Goal: Information Seeking & Learning: Learn about a topic

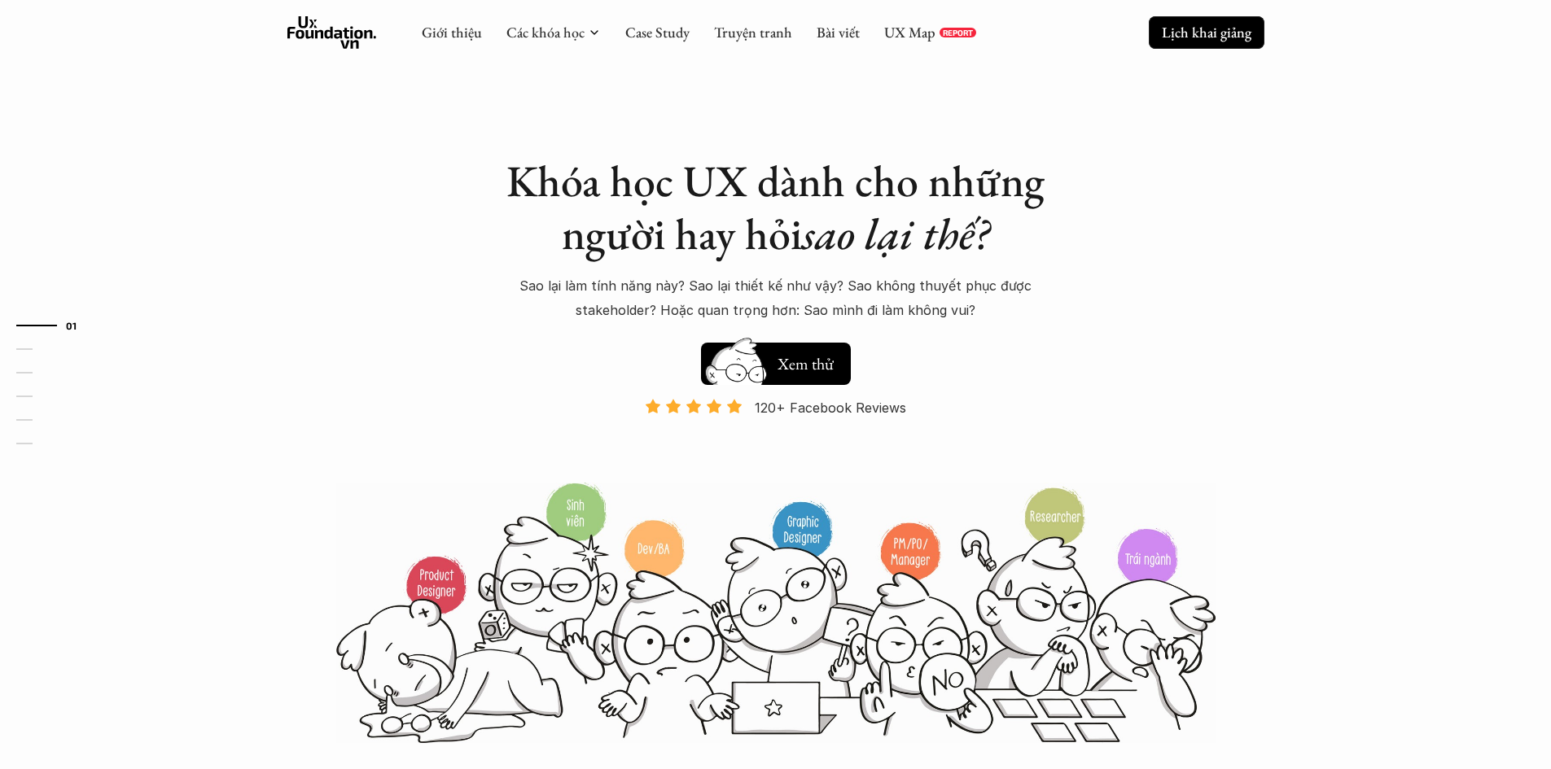
click at [1213, 28] on p "Lịch khai giảng" at bounding box center [1207, 32] width 90 height 19
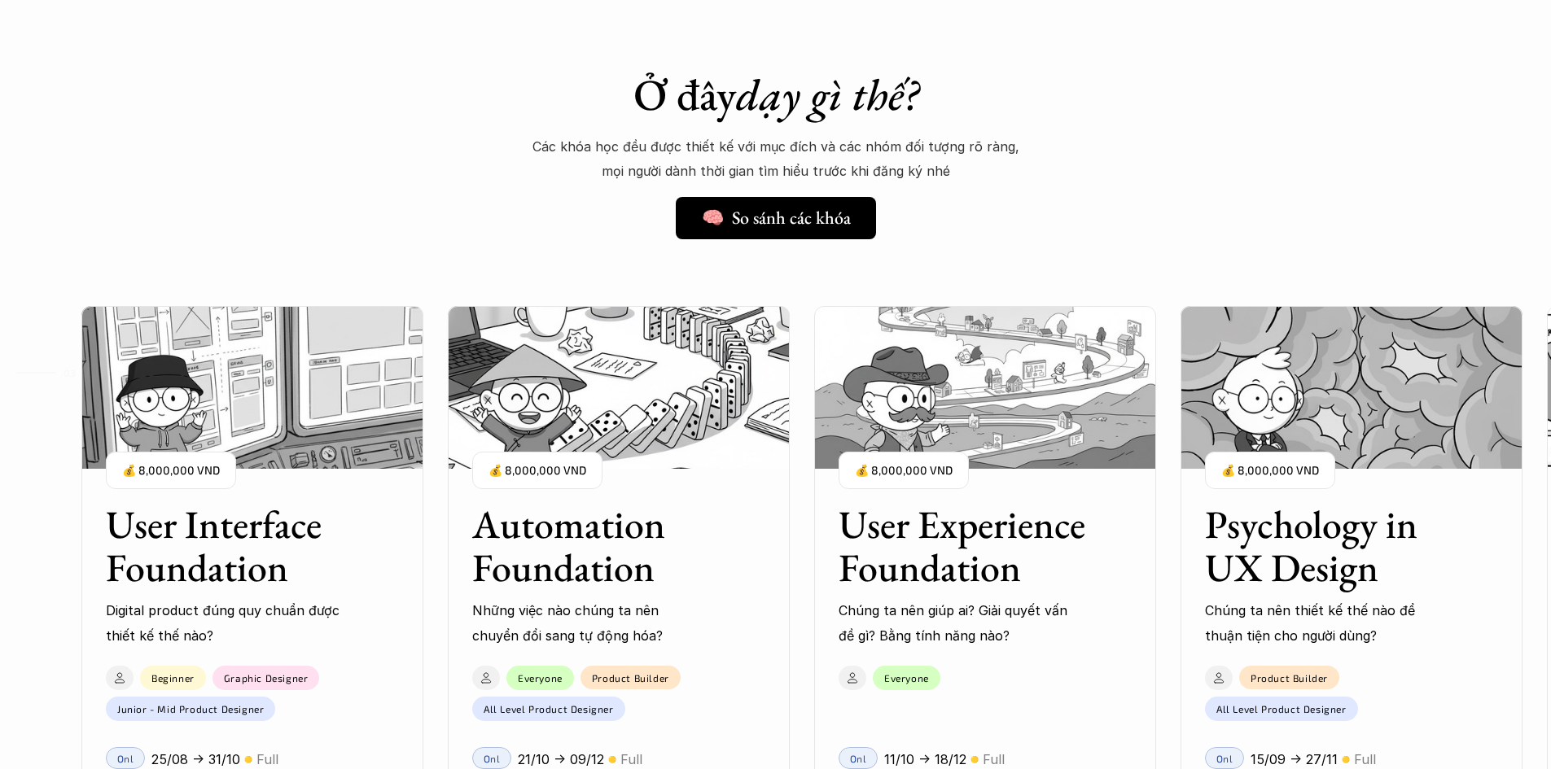
scroll to position [1235, 0]
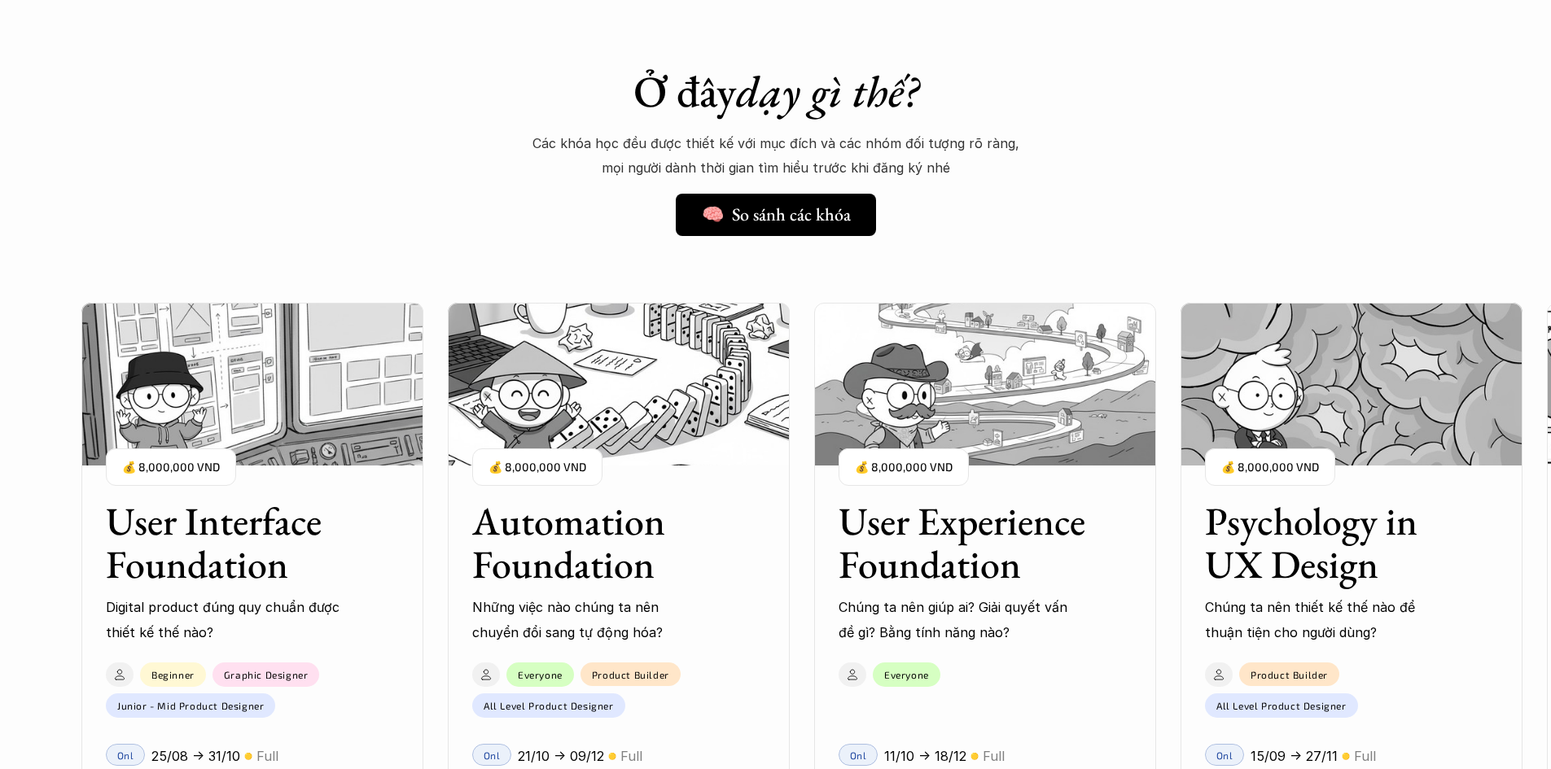
click at [269, 403] on img at bounding box center [252, 384] width 342 height 163
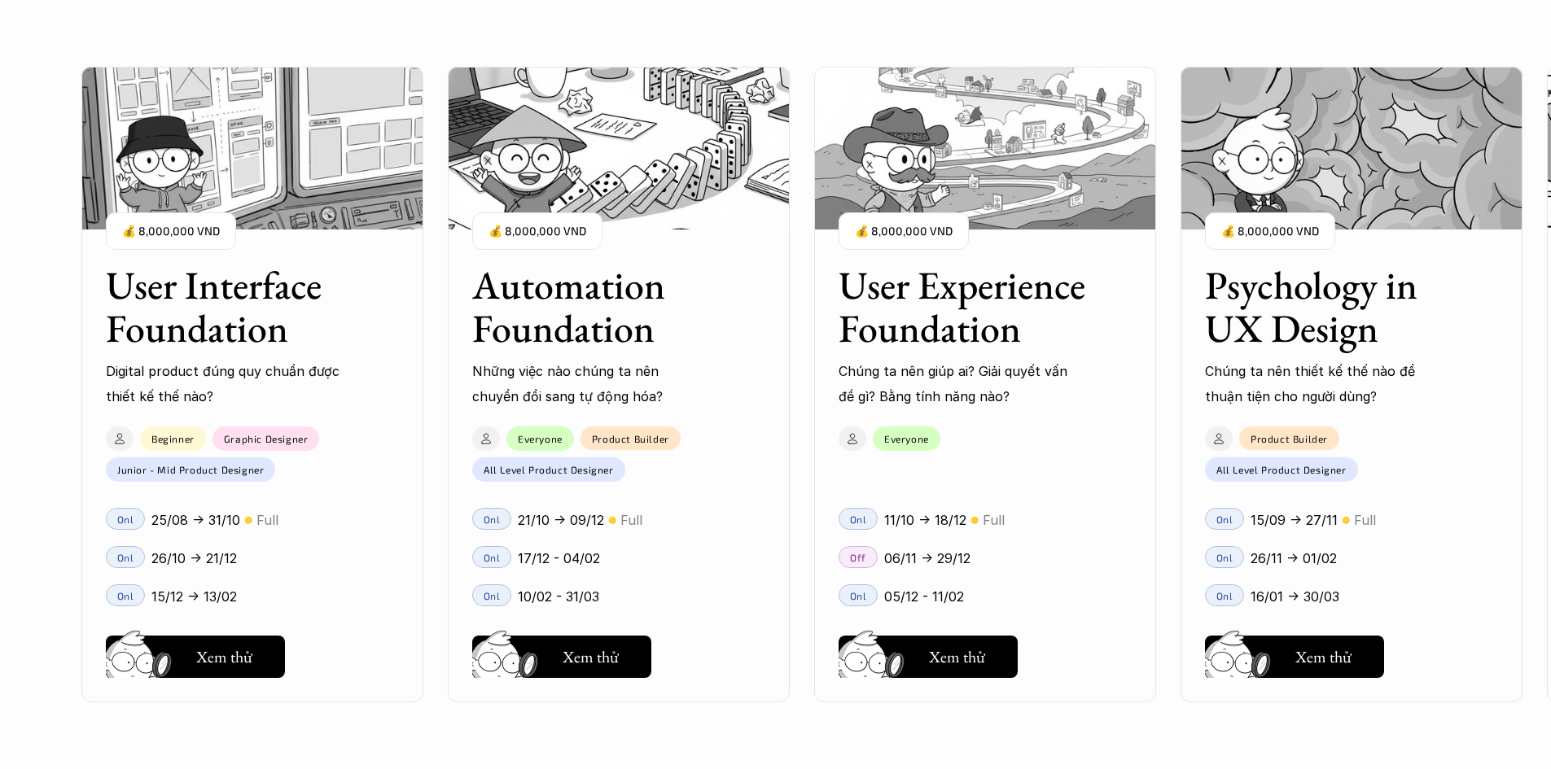
scroll to position [1561, 0]
click at [226, 660] on h5 "Xem thử" at bounding box center [224, 661] width 56 height 23
click at [116, 554] on div "01 02 03 04 05 06" at bounding box center [81, 384] width 163 height 769
click at [152, 269] on div "01 02 03 04 05 06" at bounding box center [81, 384] width 163 height 769
click at [169, 230] on p "💰 8,000,000 VND" at bounding box center [171, 232] width 98 height 22
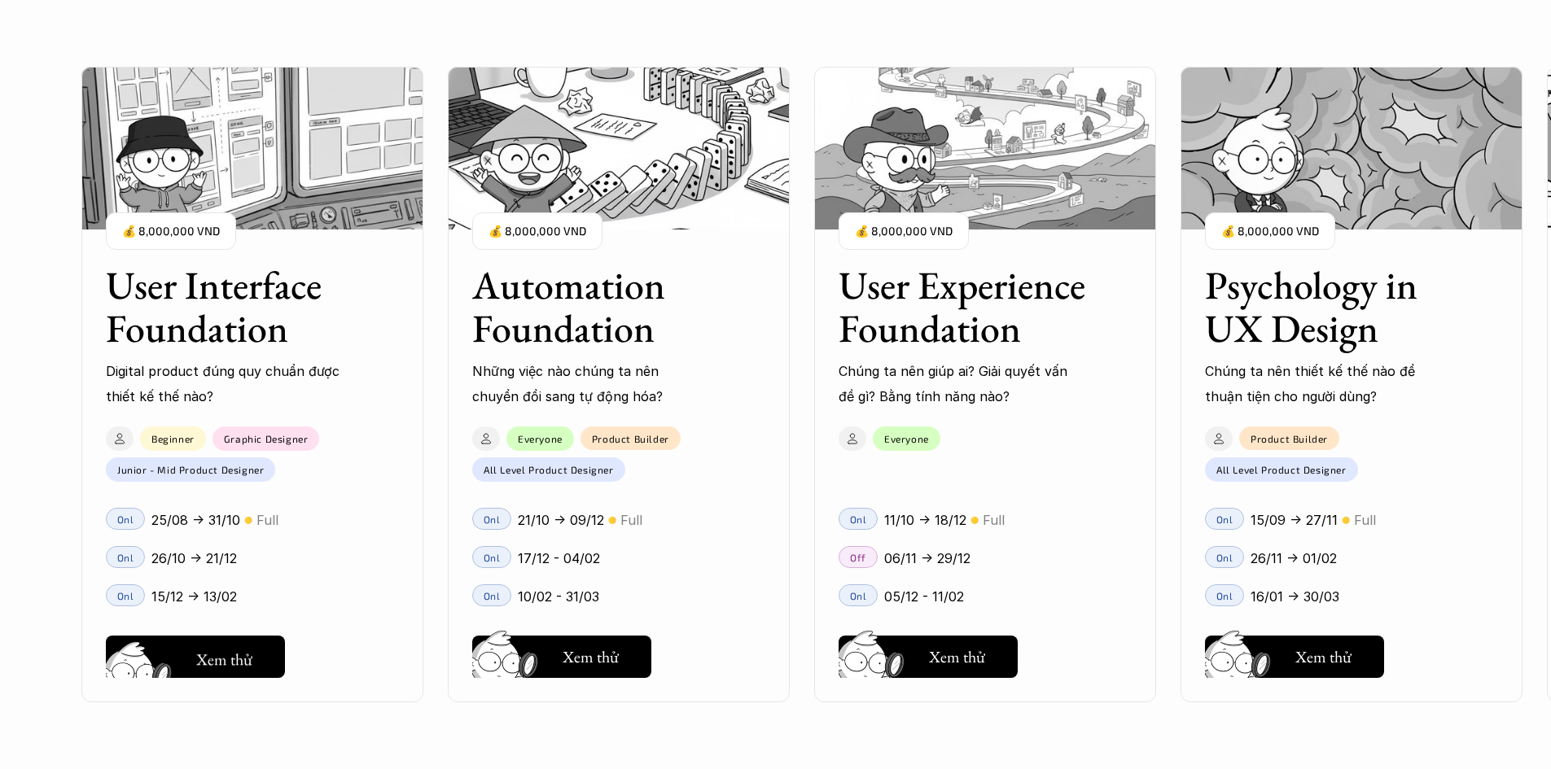
click at [221, 631] on link "Hay thôi Xem thử" at bounding box center [195, 653] width 179 height 49
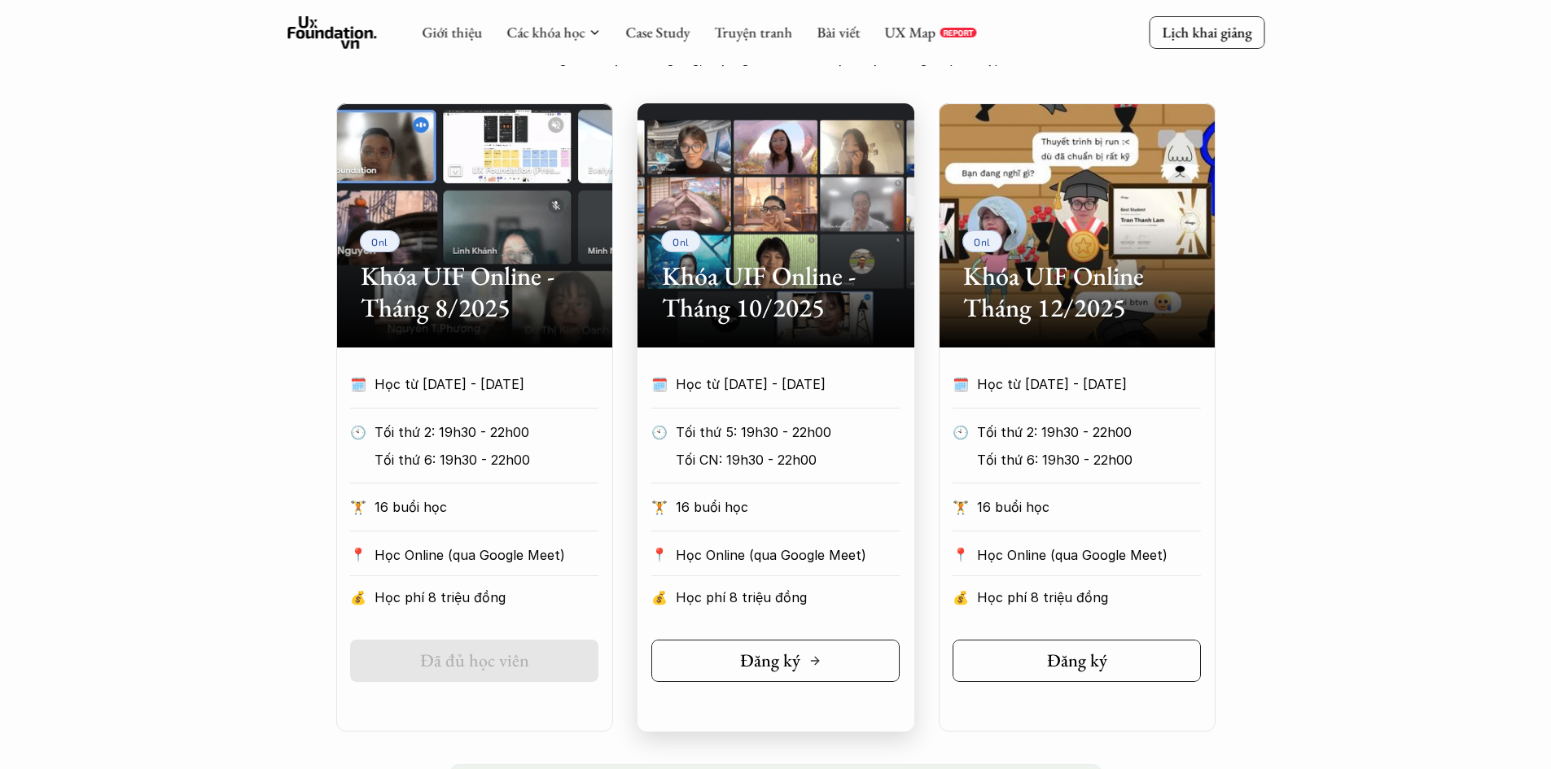
scroll to position [733, 0]
